Goal: Find specific page/section: Find specific page/section

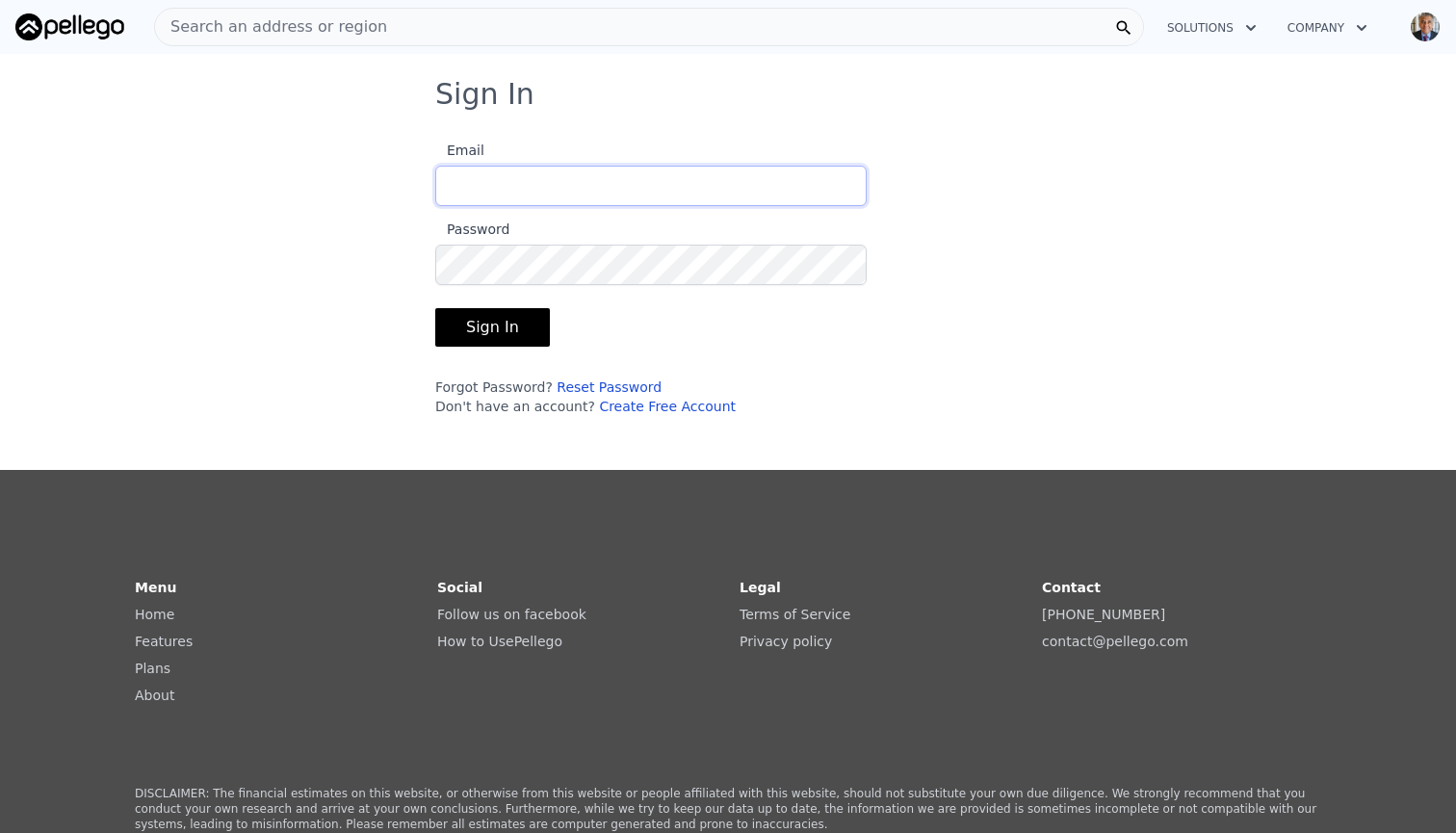
type input "[PERSON_NAME][EMAIL_ADDRESS][DOMAIN_NAME]"
click at [498, 331] on button "Sign In" at bounding box center [492, 327] width 114 height 39
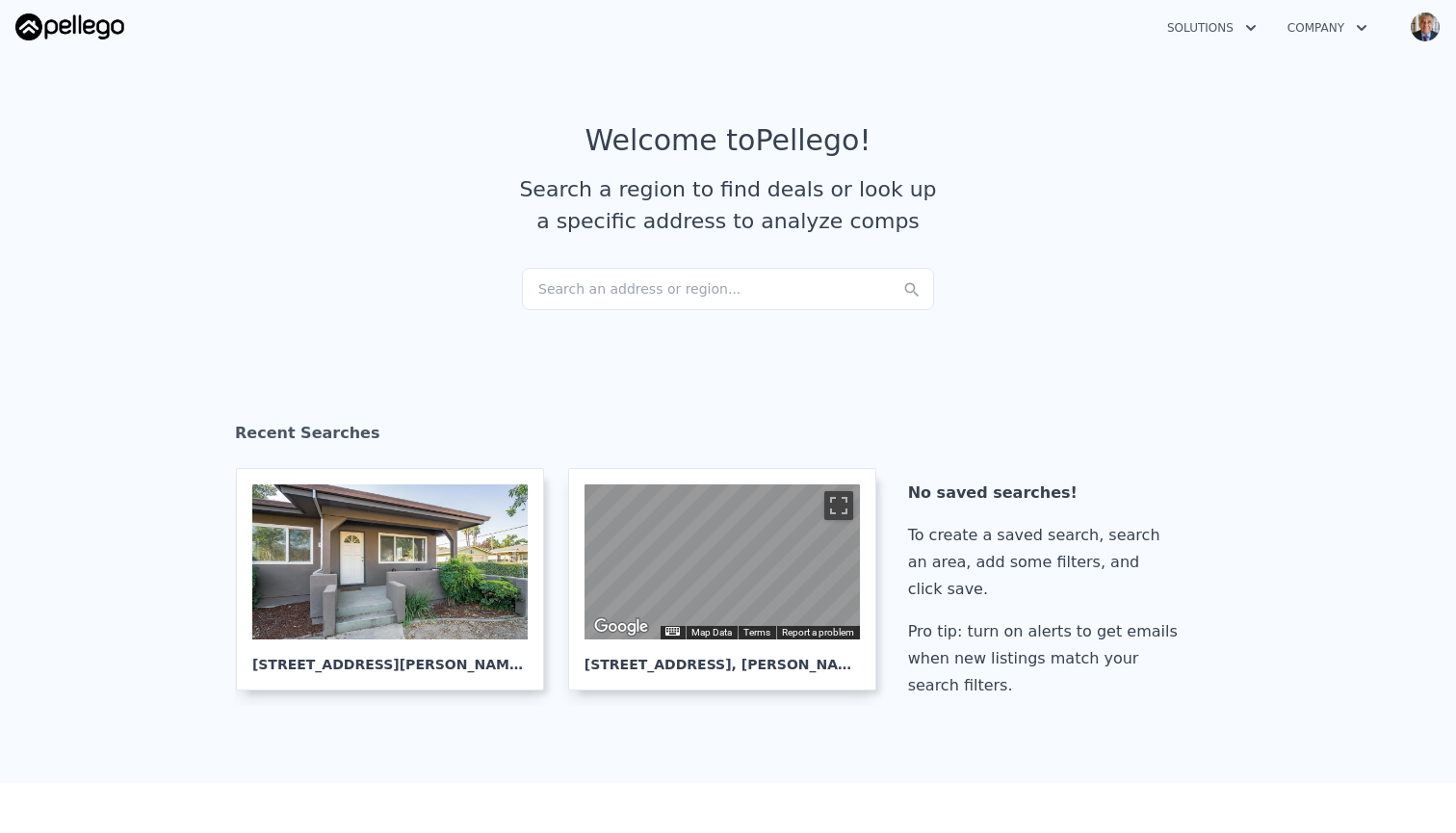
checkbox input "true"
click at [858, 288] on div "Search an address or region..." at bounding box center [728, 289] width 412 height 43
click at [1255, 15] on button "Solutions" at bounding box center [1212, 28] width 120 height 35
click at [1249, 78] on link "Agents Solutions" at bounding box center [1259, 75] width 216 height 35
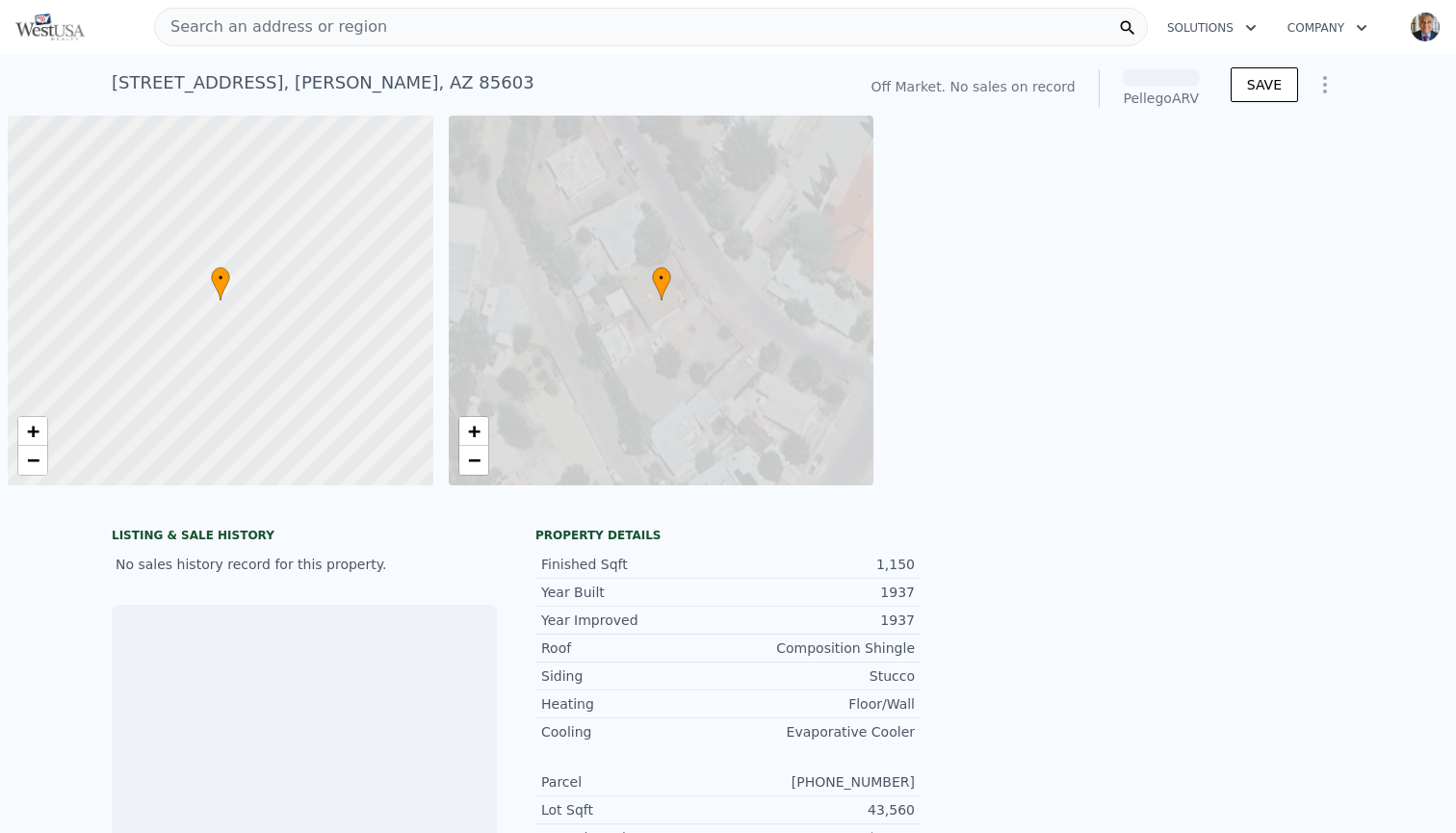
scroll to position [0, 8]
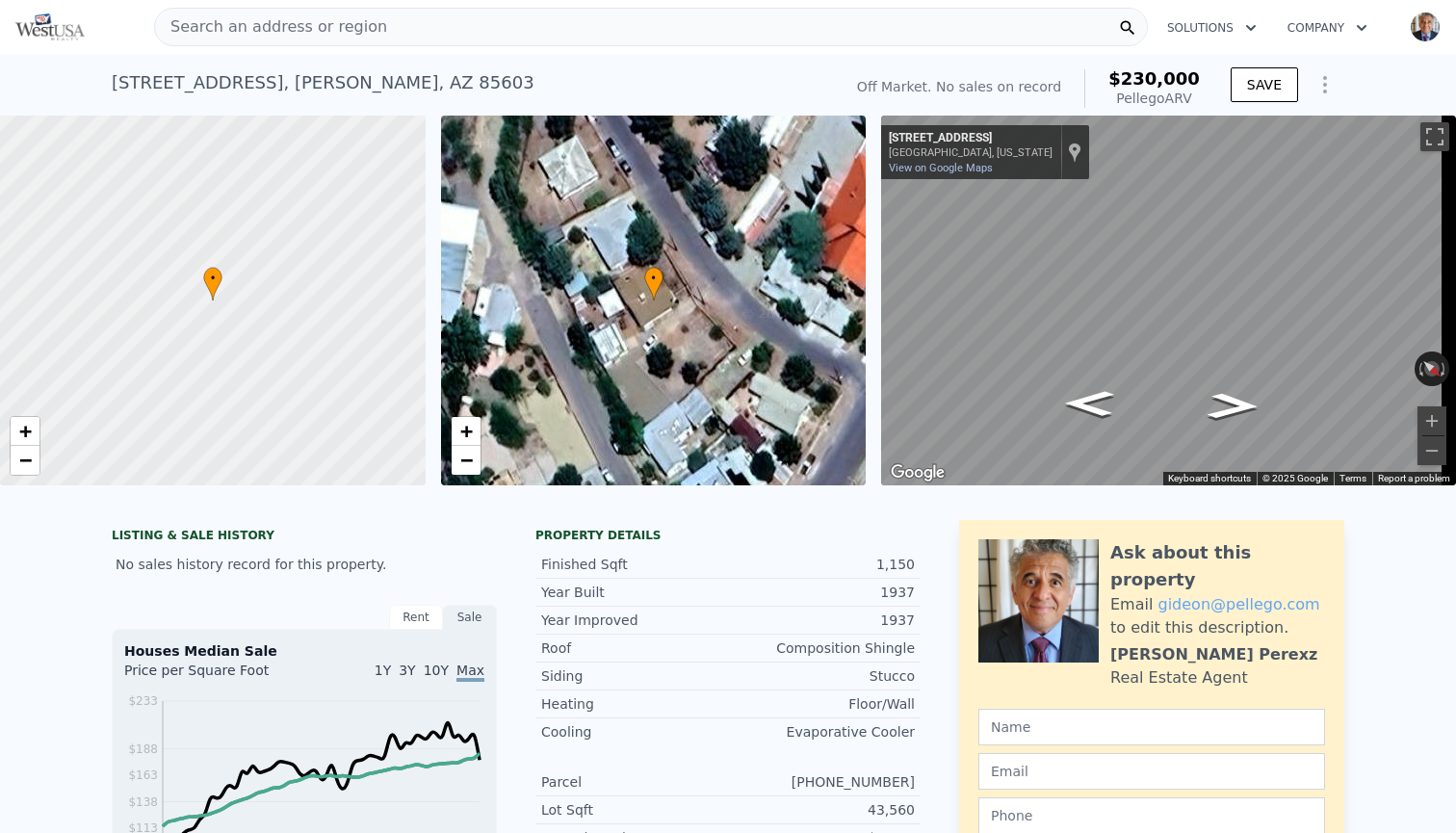
click at [1356, 28] on icon "button" at bounding box center [1361, 28] width 10 height 6
click at [1242, 22] on button "Solutions" at bounding box center [1212, 28] width 120 height 35
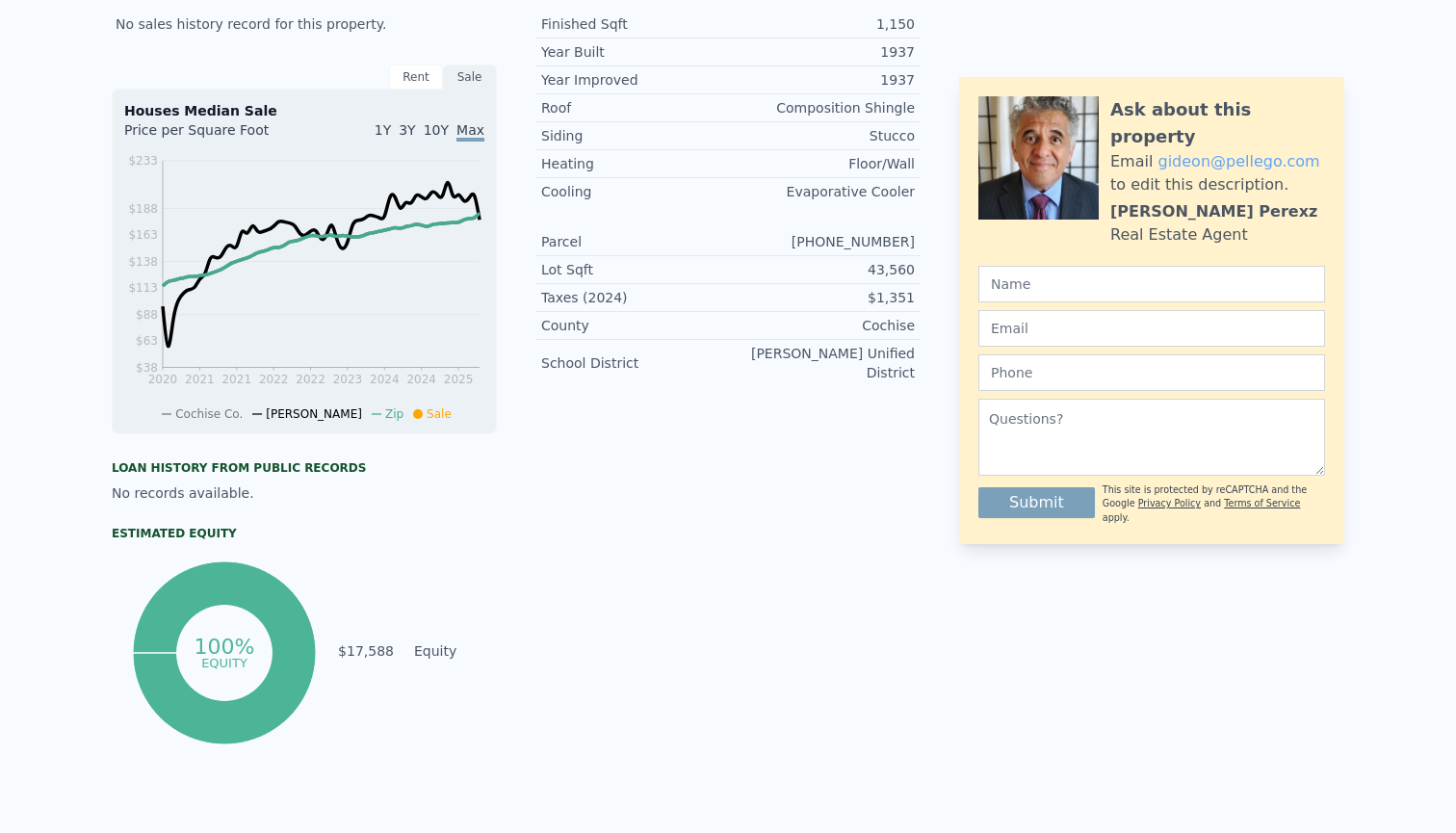
scroll to position [0, 0]
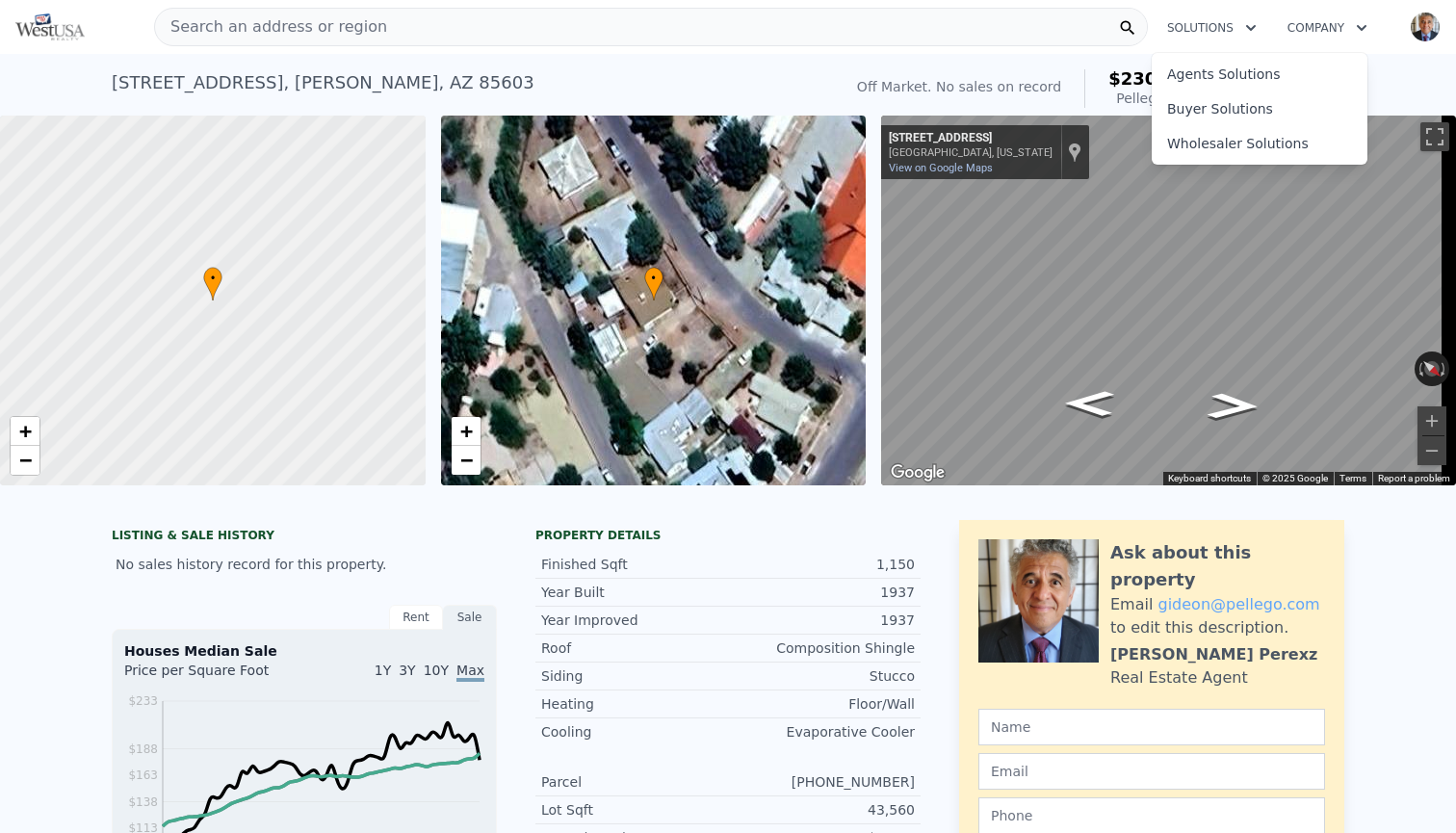
click at [758, 56] on div "405 14th Ter , Bisbee , AZ 85603 No sales on record (~ARV $230k ) Off Market. N…" at bounding box center [728, 85] width 1232 height 62
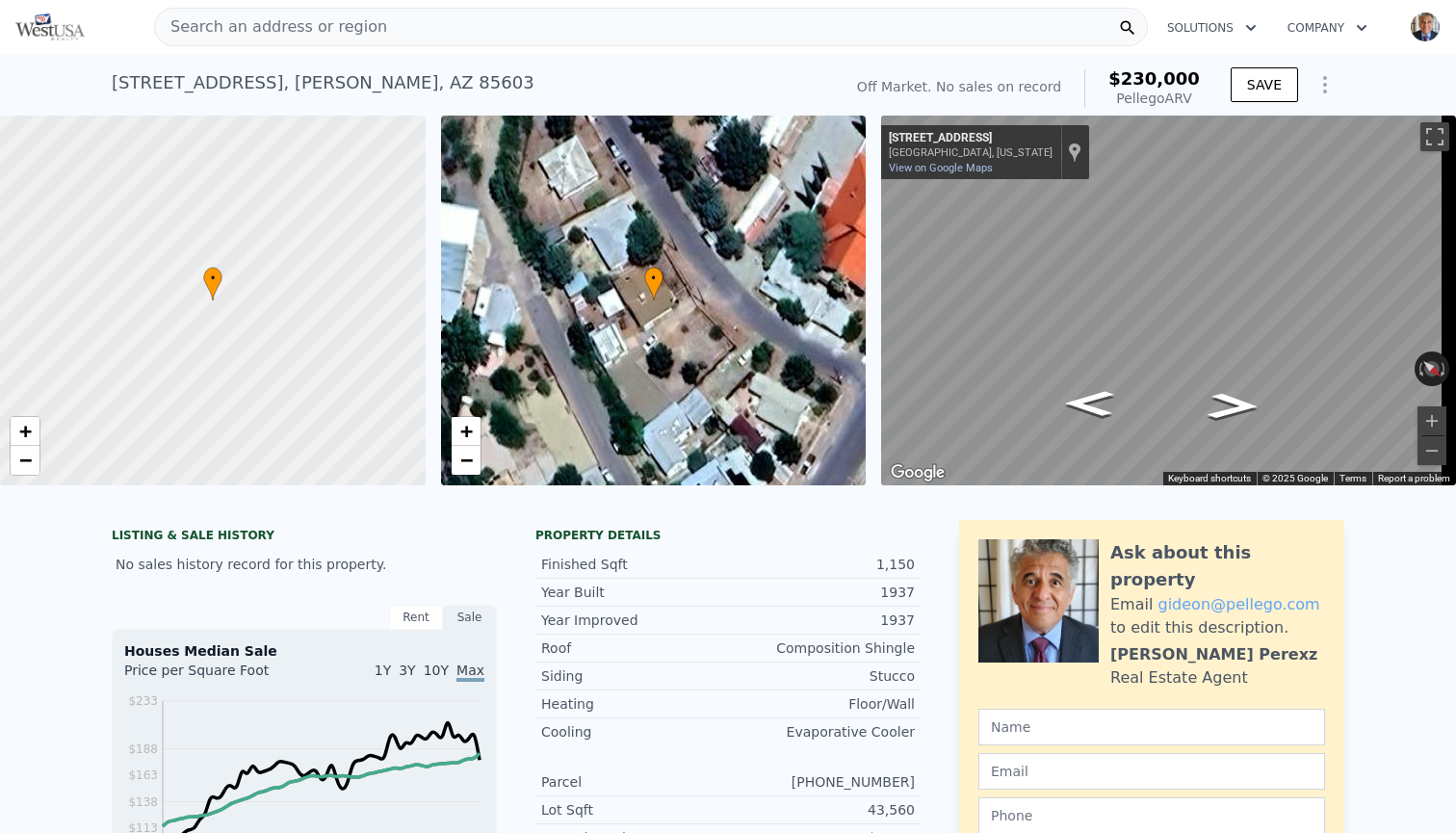
click at [1322, 79] on icon "Show Options" at bounding box center [1325, 85] width 23 height 23
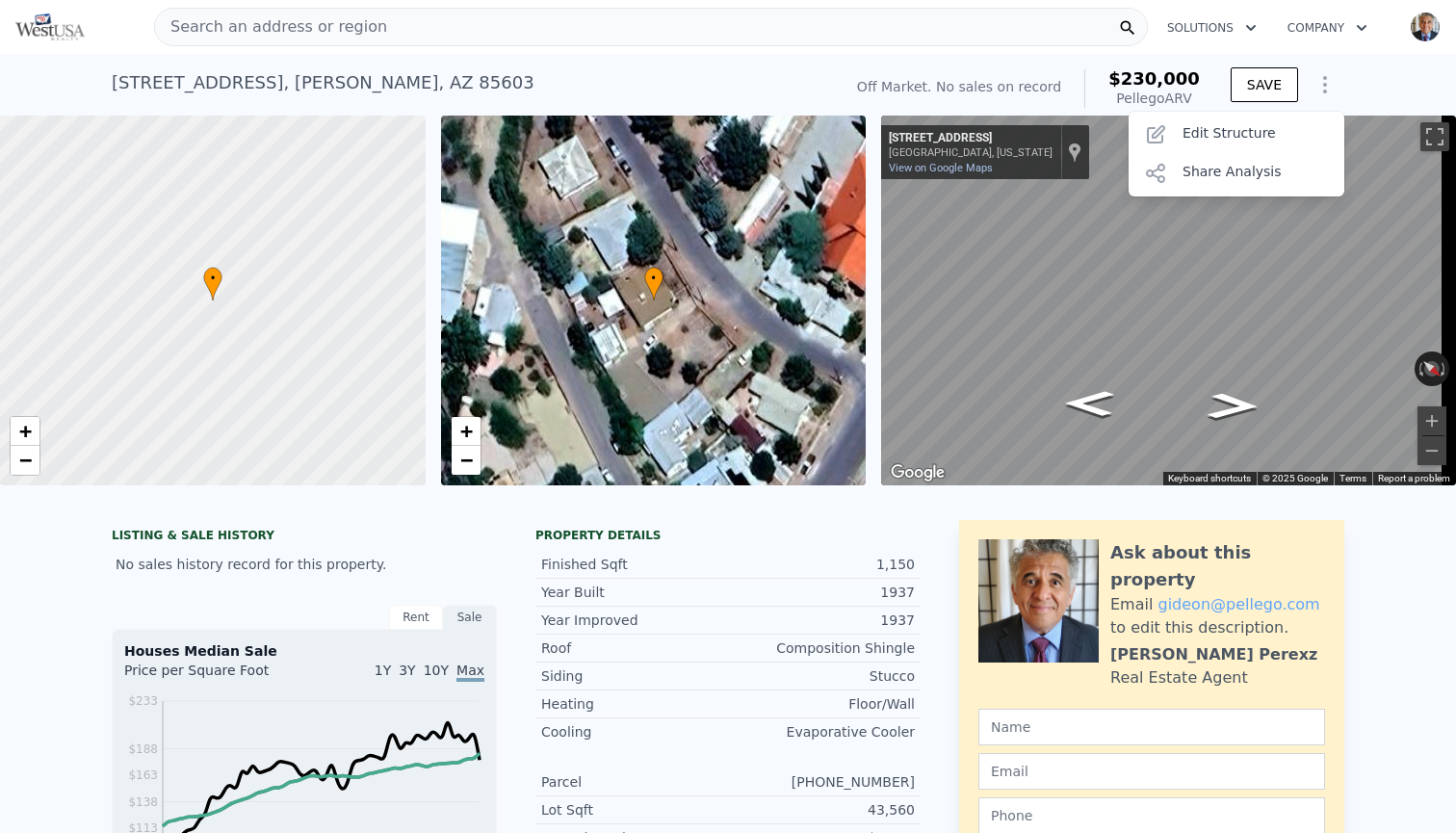
click at [546, 77] on div "405 14th Ter , Bisbee , AZ 85603 No sales on record (~ARV $230k )" at bounding box center [472, 89] width 722 height 54
